Goal: Task Accomplishment & Management: Use online tool/utility

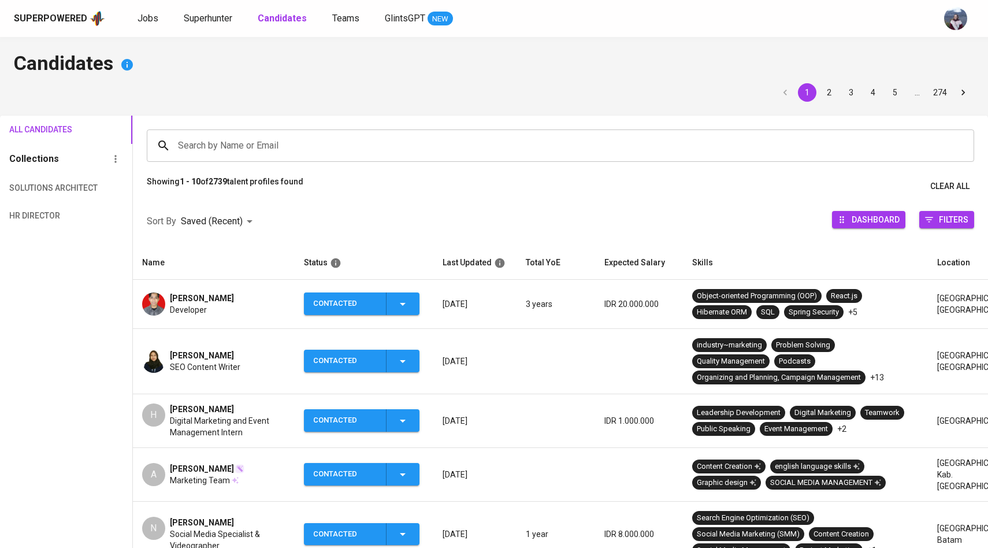
click at [198, 25] on div "Superpowered Jobs Superhunter Candidates Teams GlintsGPT NEW" at bounding box center [475, 18] width 923 height 17
click at [199, 24] on link "Superhunter" at bounding box center [209, 19] width 51 height 14
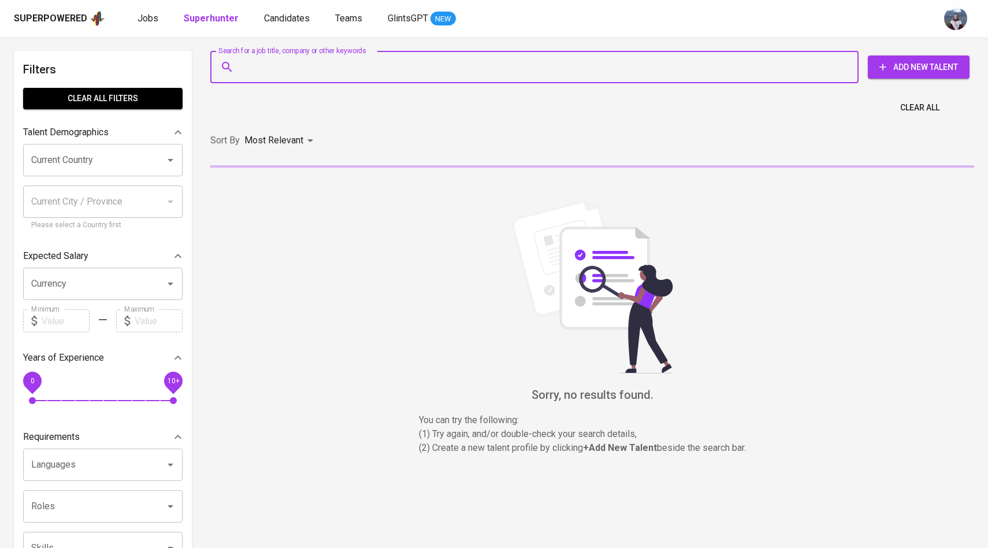
click at [279, 75] on input "Search for a job title, company or other keywords" at bounding box center [537, 67] width 597 height 22
paste input "[EMAIL_ADDRESS][DOMAIN_NAME]"
type input "[EMAIL_ADDRESS][DOMAIN_NAME]"
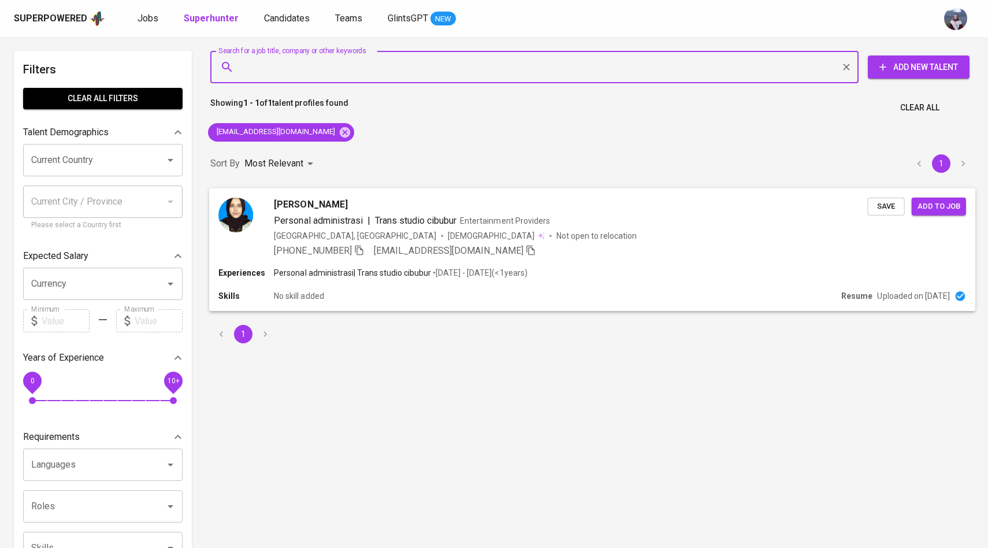
click at [225, 196] on div "[PERSON_NAME] Personal administrasi | Trans studio cibubur Entertainment Provid…" at bounding box center [592, 227] width 766 height 79
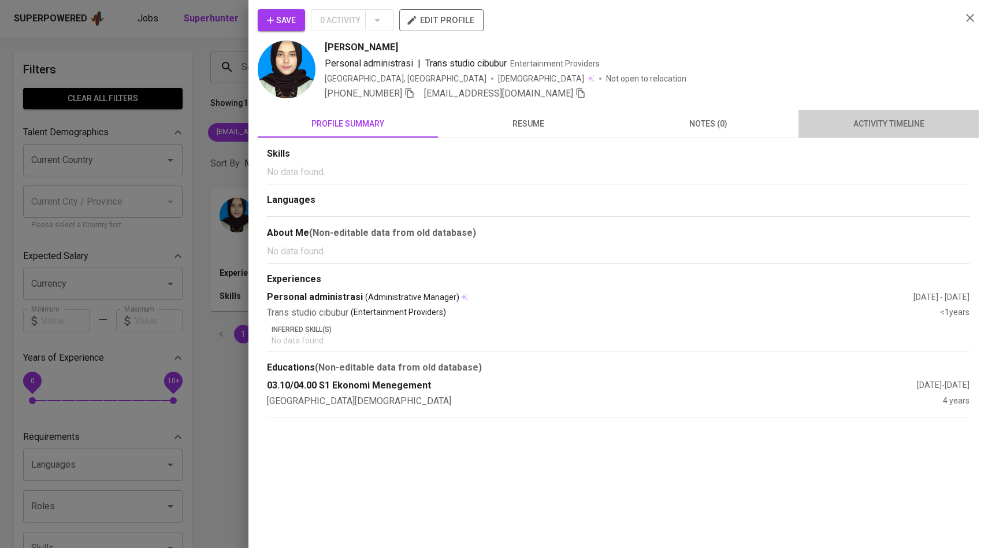
click at [881, 120] on span "activity timeline" at bounding box center [888, 124] width 166 height 14
